Goal: Information Seeking & Learning: Check status

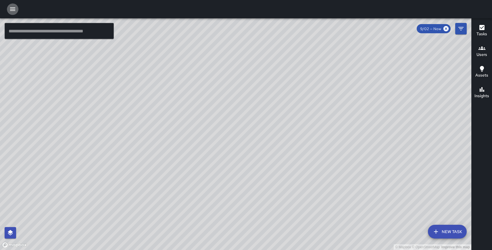
click at [16, 7] on icon "button" at bounding box center [12, 9] width 7 height 7
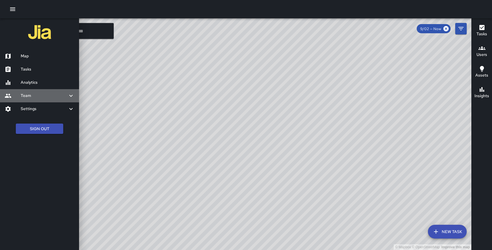
click at [23, 94] on h6 "Team" at bounding box center [44, 96] width 47 height 6
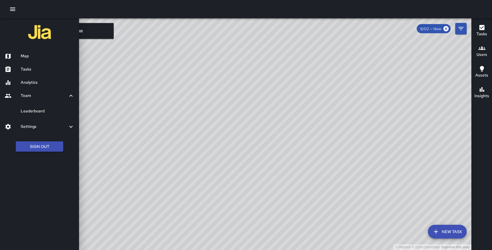
click at [29, 109] on h6 "Leaderboard" at bounding box center [48, 111] width 54 height 6
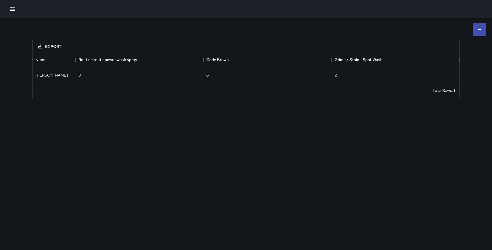
scroll to position [31, 427]
click at [476, 23] on li at bounding box center [479, 29] width 13 height 13
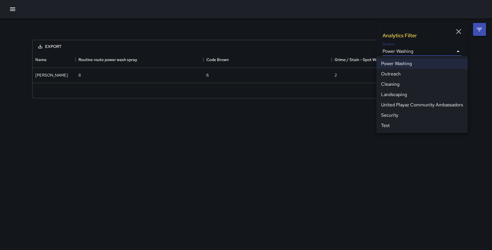
click at [415, 55] on body "**********" at bounding box center [246, 125] width 492 height 250
click at [393, 82] on li "Cleaning" at bounding box center [421, 84] width 91 height 10
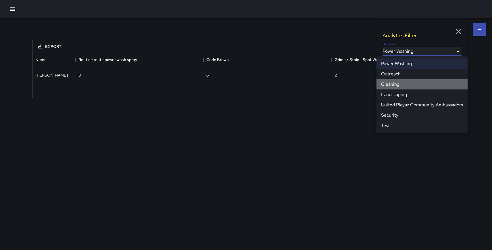
type input "**********"
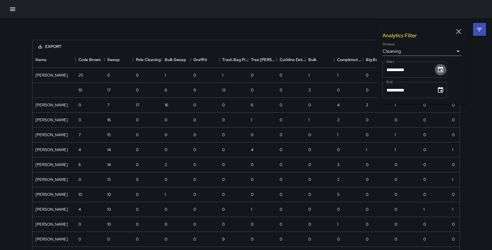
click at [446, 68] on button "Choose date, selected date is Sep 1, 2025" at bounding box center [440, 69] width 11 height 11
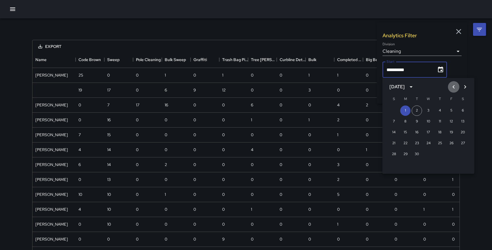
click at [455, 86] on icon "Previous month" at bounding box center [453, 87] width 7 height 7
click at [463, 131] on button "16" at bounding box center [463, 133] width 10 height 10
type input "**********"
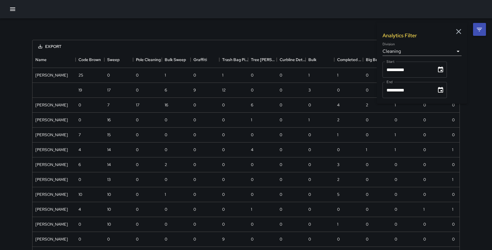
click at [444, 90] on icon "Choose date, selected date is Sep 30, 2025" at bounding box center [440, 90] width 7 height 7
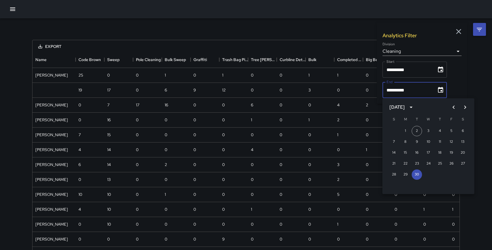
click at [452, 108] on icon "Previous month" at bounding box center [453, 107] width 7 height 7
click at [392, 184] on button "31" at bounding box center [393, 186] width 10 height 10
type input "**********"
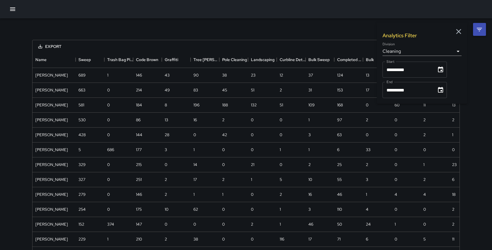
scroll to position [464, 427]
click at [457, 31] on icon "button" at bounding box center [458, 31] width 9 height 9
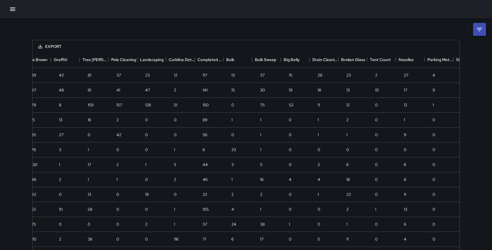
scroll to position [0, 117]
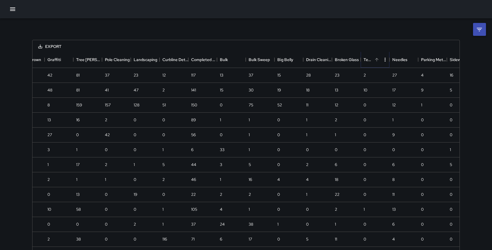
click at [378, 59] on icon "Sort" at bounding box center [376, 59] width 3 height 3
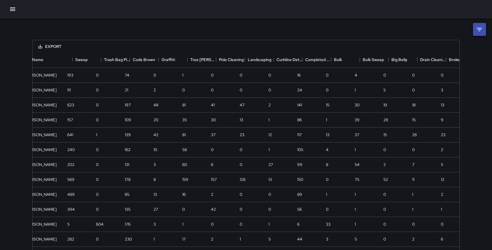
scroll to position [0, 0]
